Goal: Check status: Check status

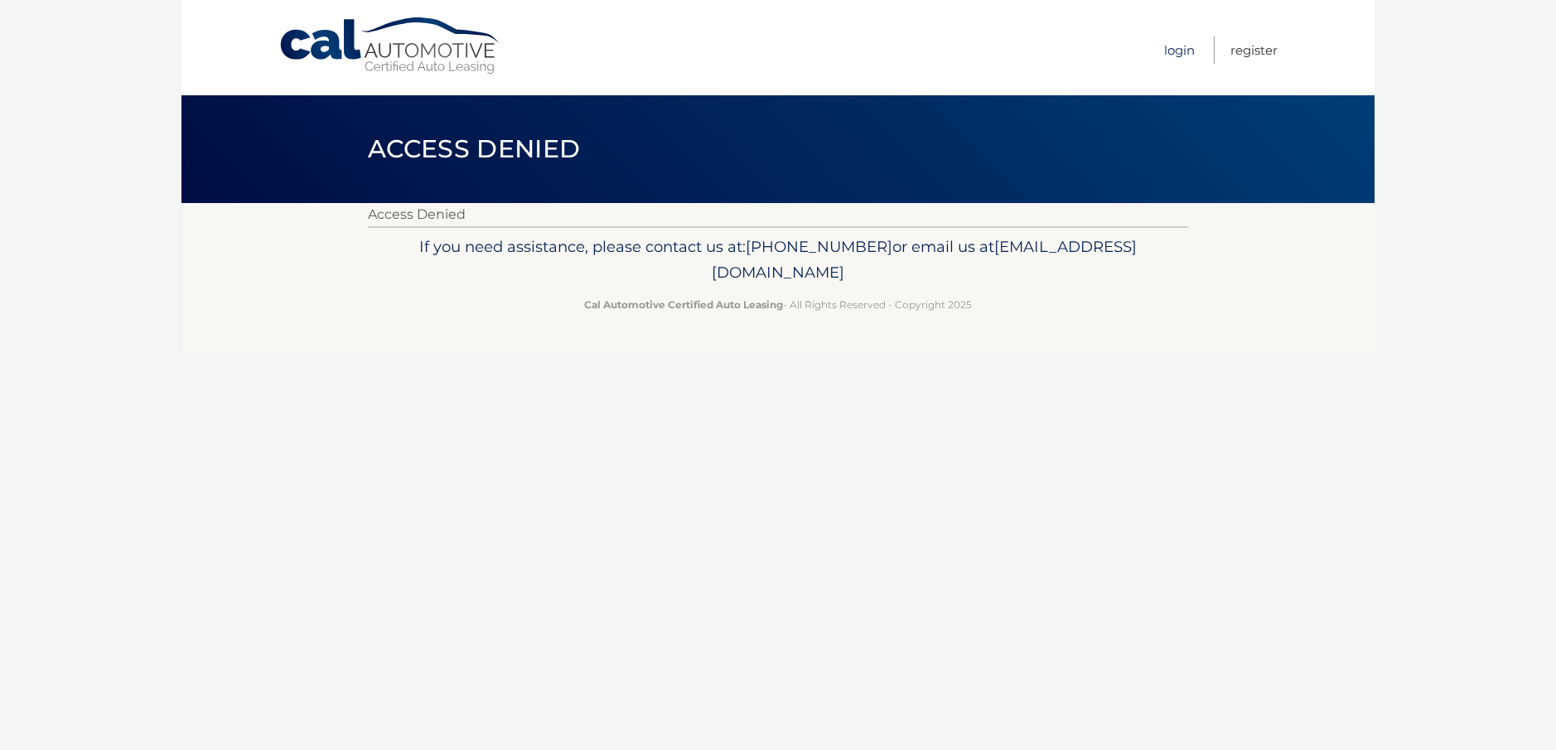
click at [1167, 48] on link "Login" at bounding box center [1179, 49] width 31 height 27
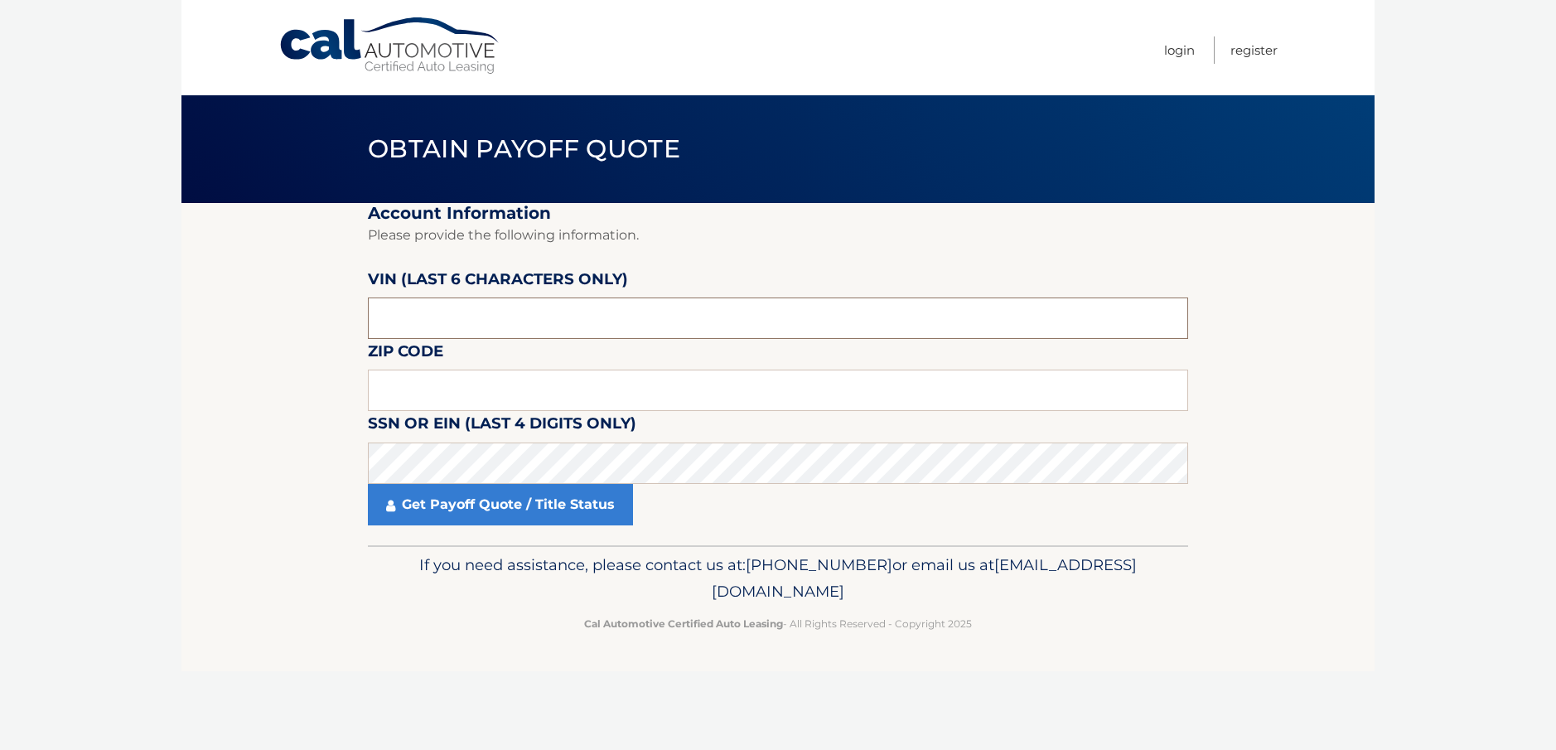
click at [539, 328] on input "text" at bounding box center [778, 317] width 820 height 41
type input "573585"
click at [515, 399] on input "text" at bounding box center [778, 390] width 820 height 41
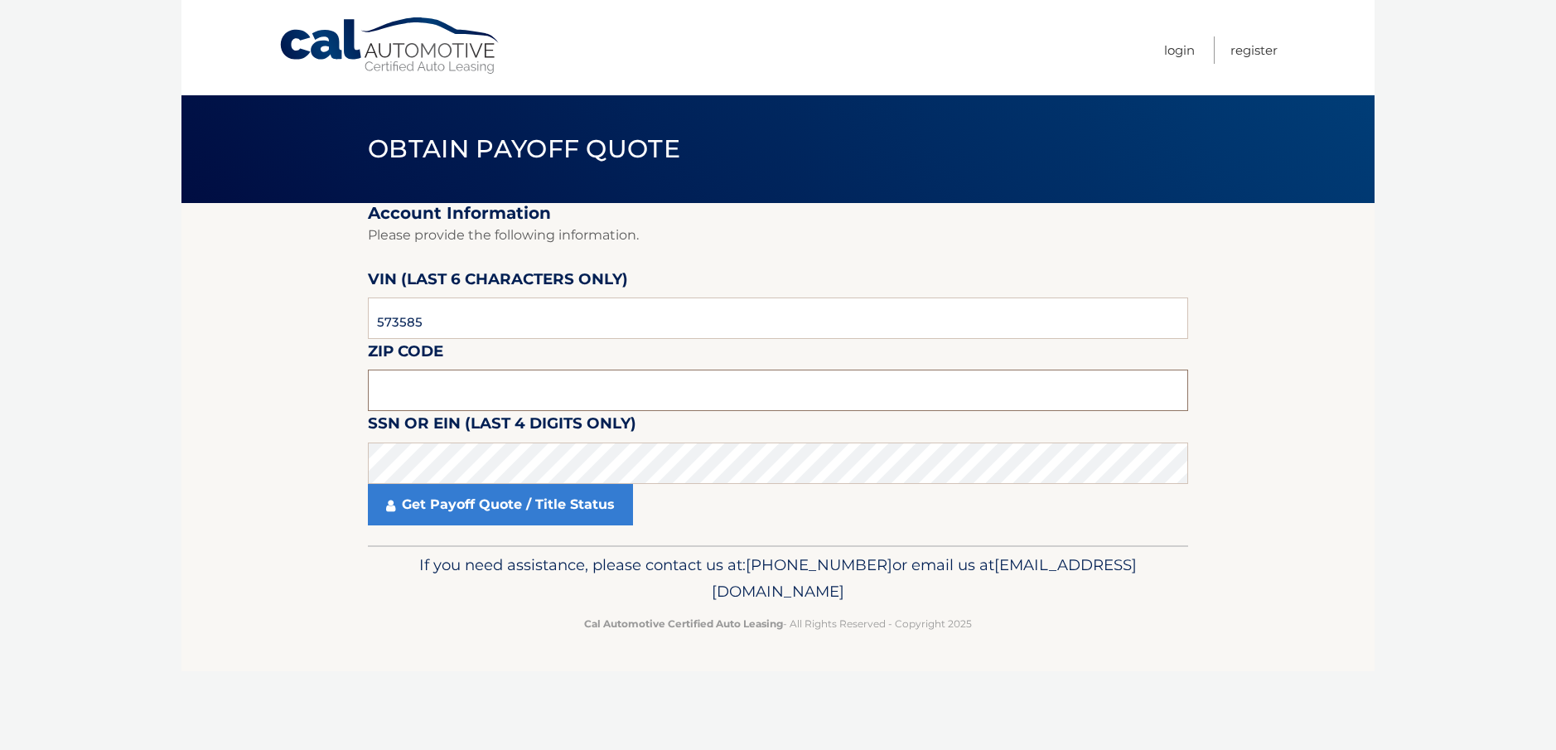
click at [522, 406] on input "text" at bounding box center [778, 390] width 820 height 41
type input "33009"
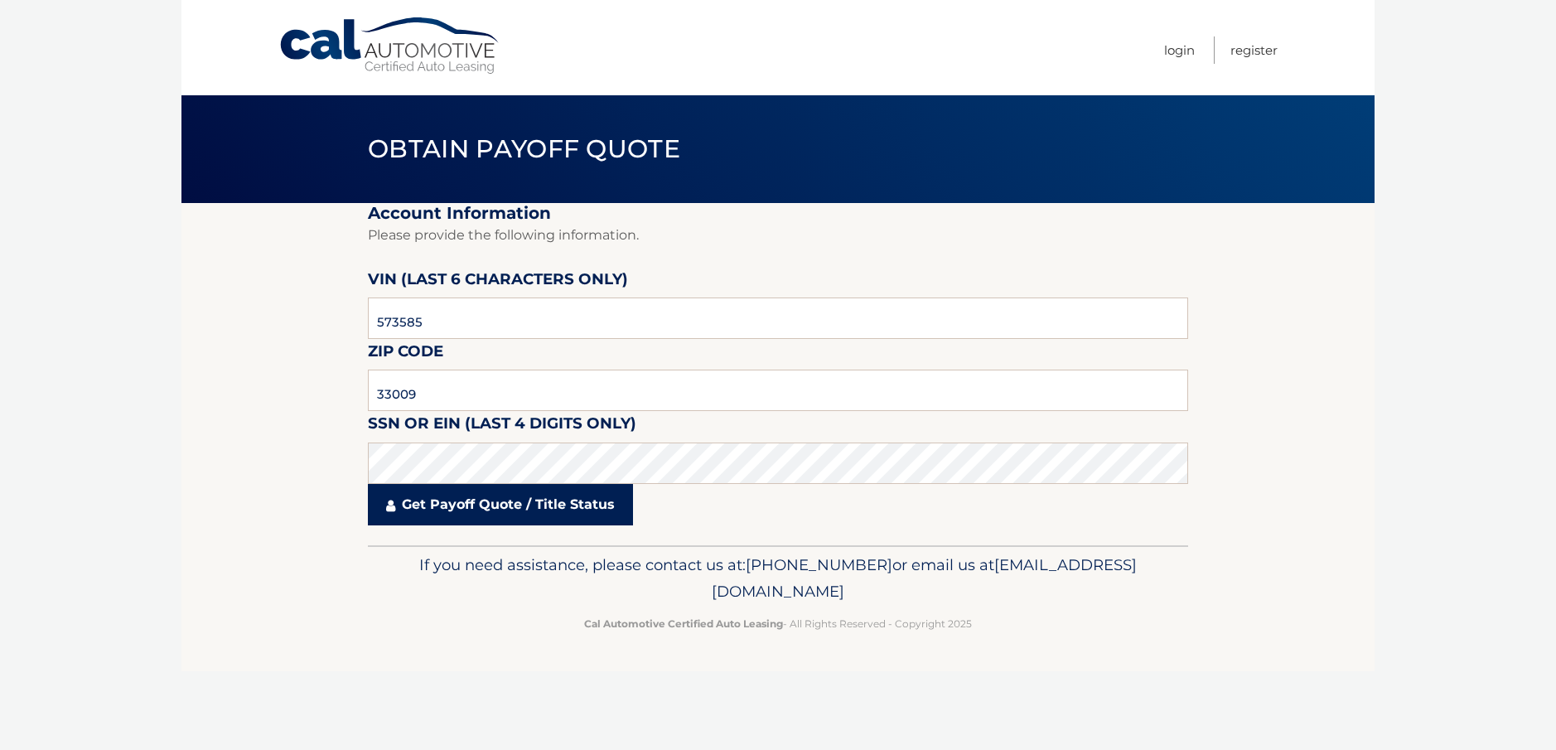
click at [535, 523] on link "Get Payoff Quote / Title Status" at bounding box center [500, 504] width 265 height 41
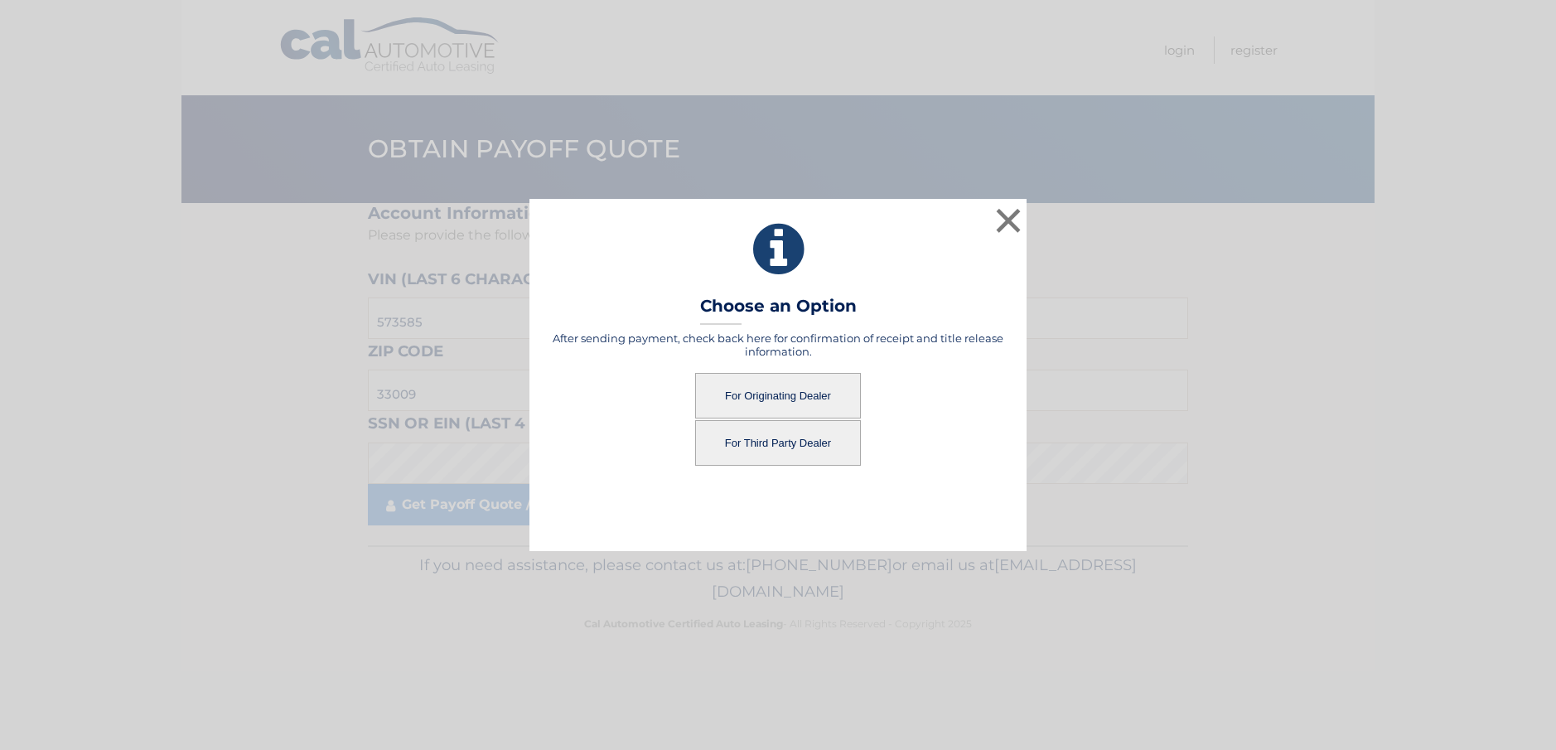
click at [791, 399] on button "For Originating Dealer" at bounding box center [778, 396] width 166 height 46
click at [787, 393] on button "For Originating Dealer" at bounding box center [778, 396] width 166 height 46
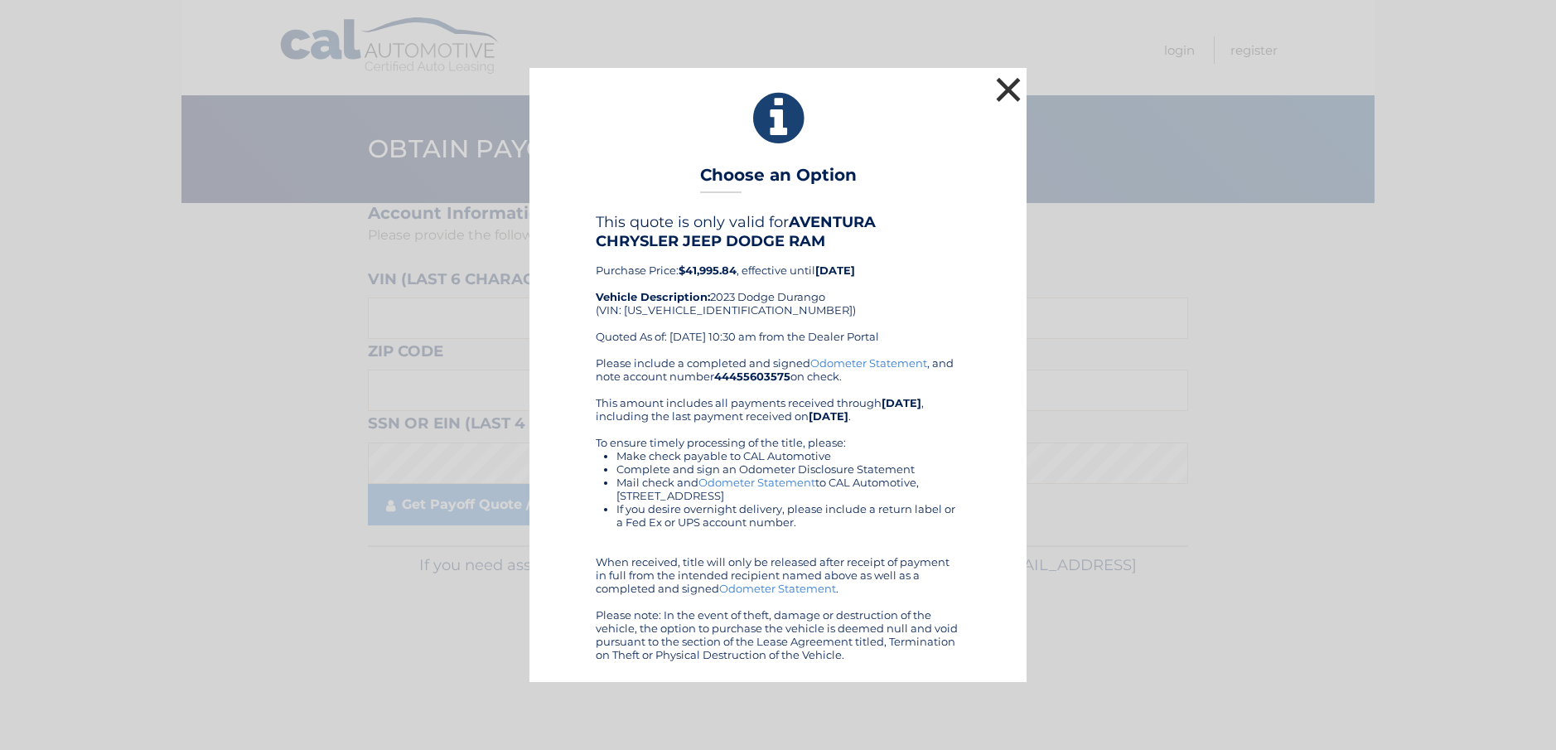
click at [1012, 89] on button "×" at bounding box center [1008, 89] width 33 height 33
